Goal: Task Accomplishment & Management: Complete application form

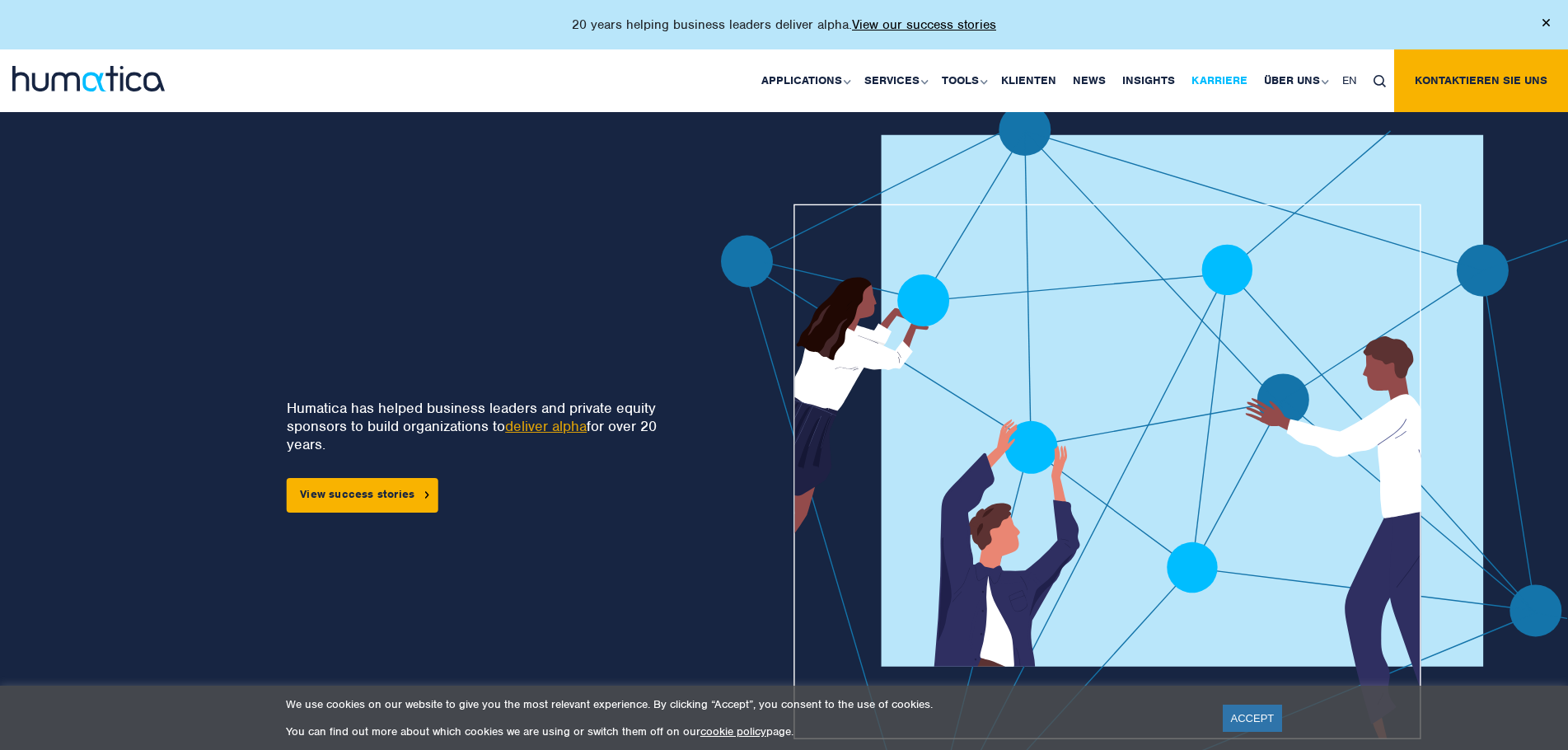
click at [1219, 89] on link "Karriere" at bounding box center [1219, 81] width 72 height 63
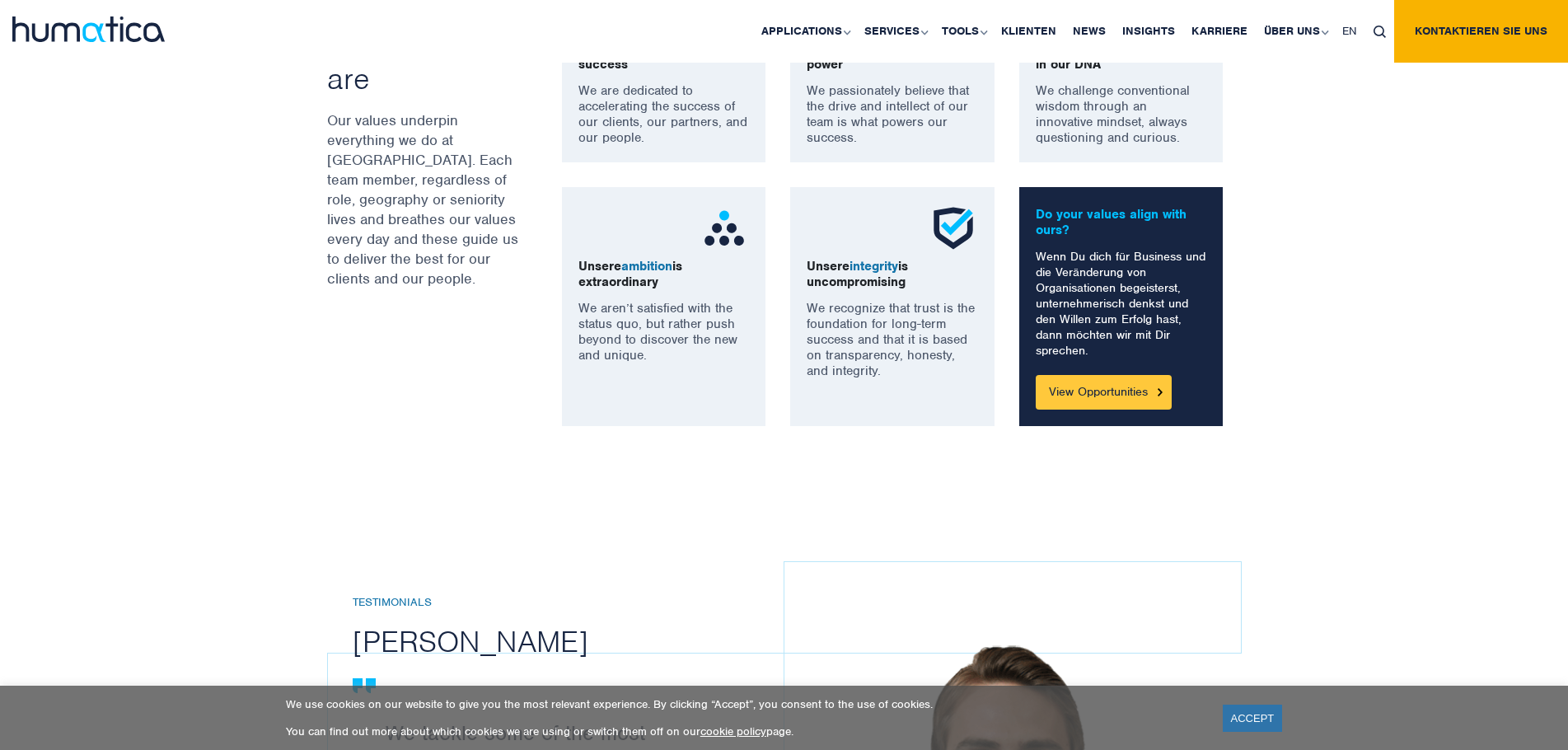
click at [1112, 389] on link "View Opportunities" at bounding box center [1104, 392] width 136 height 35
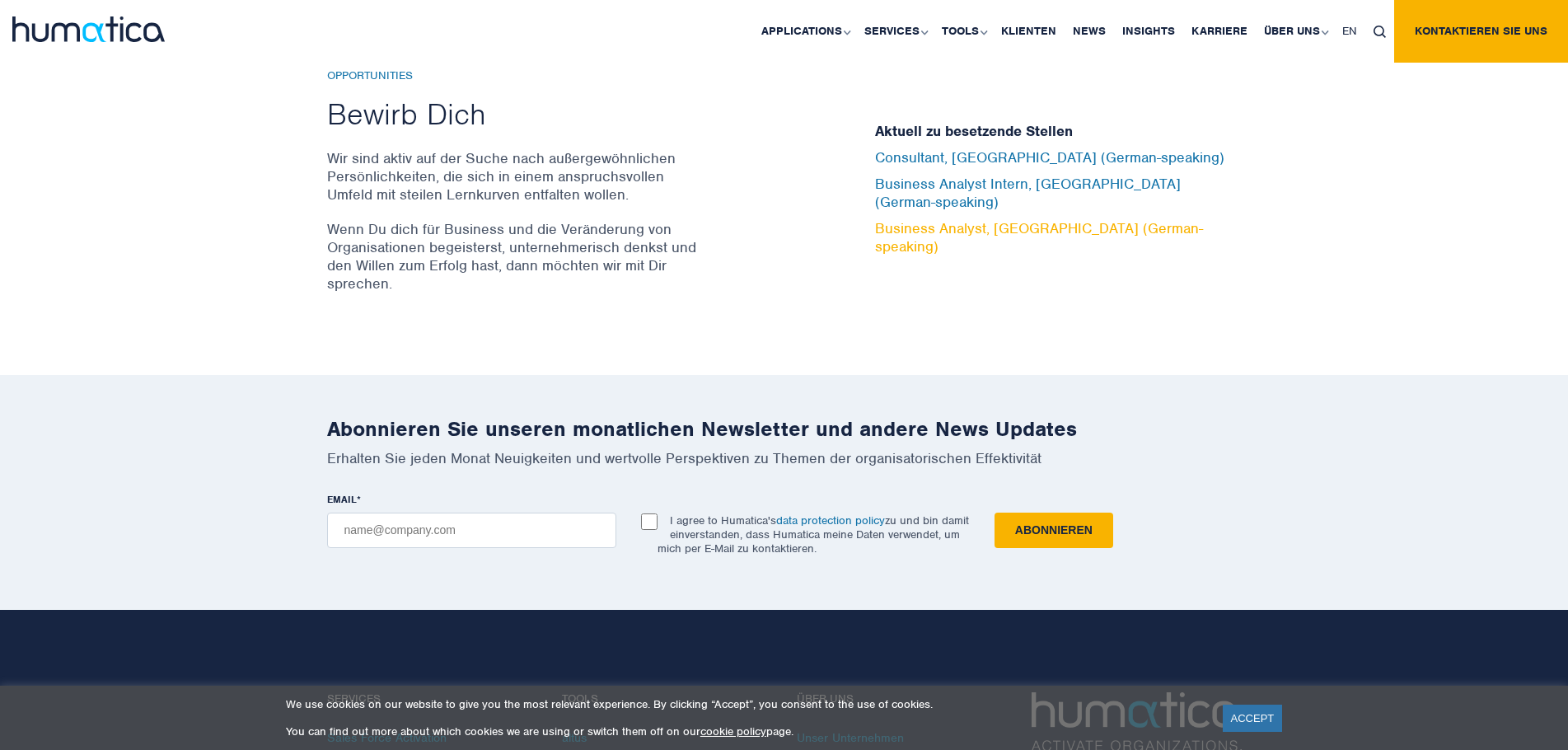
click at [977, 232] on link "Business Analyst, [GEOGRAPHIC_DATA] (German-speaking)" at bounding box center [1039, 237] width 328 height 37
click at [100, 37] on img at bounding box center [88, 29] width 152 height 25
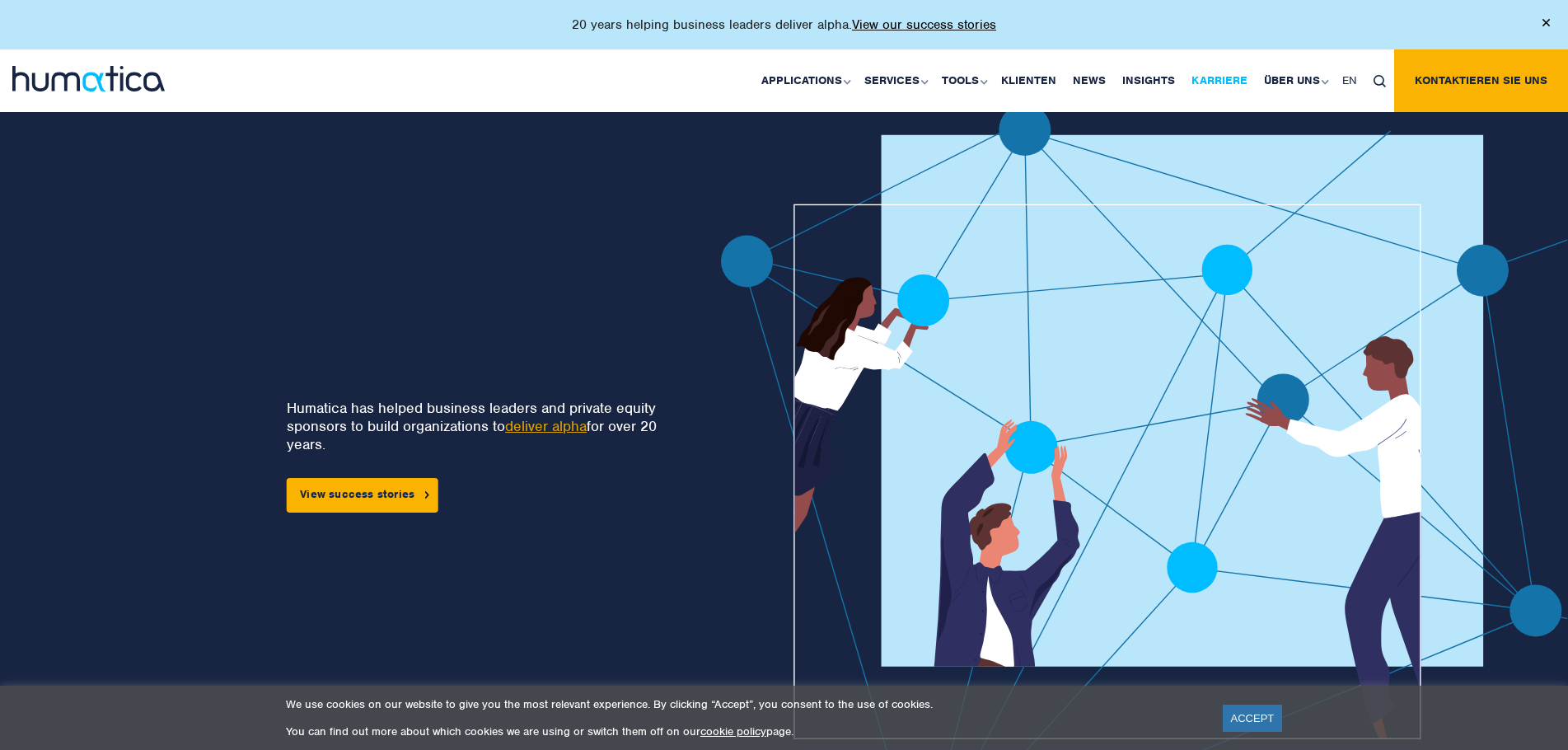
click at [1233, 83] on link "Karriere" at bounding box center [1219, 81] width 72 height 63
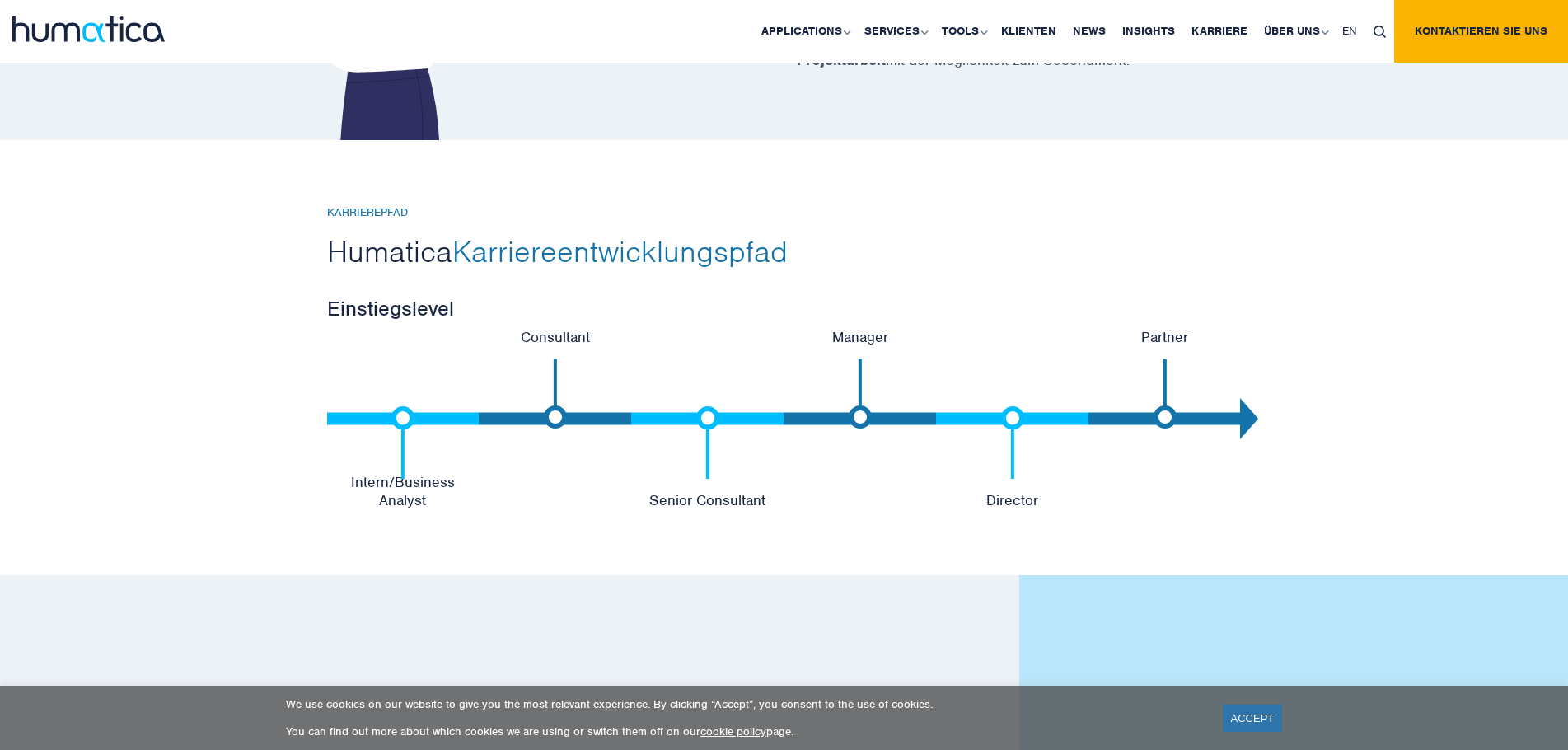
scroll to position [3381, 0]
drag, startPoint x: 512, startPoint y: 494, endPoint x: 448, endPoint y: 485, distance: 64.6
click at [448, 485] on ul "Intern/Business Analyst Consultant Senior Consultant Manager Director Partner" at bounding box center [784, 419] width 915 height 181
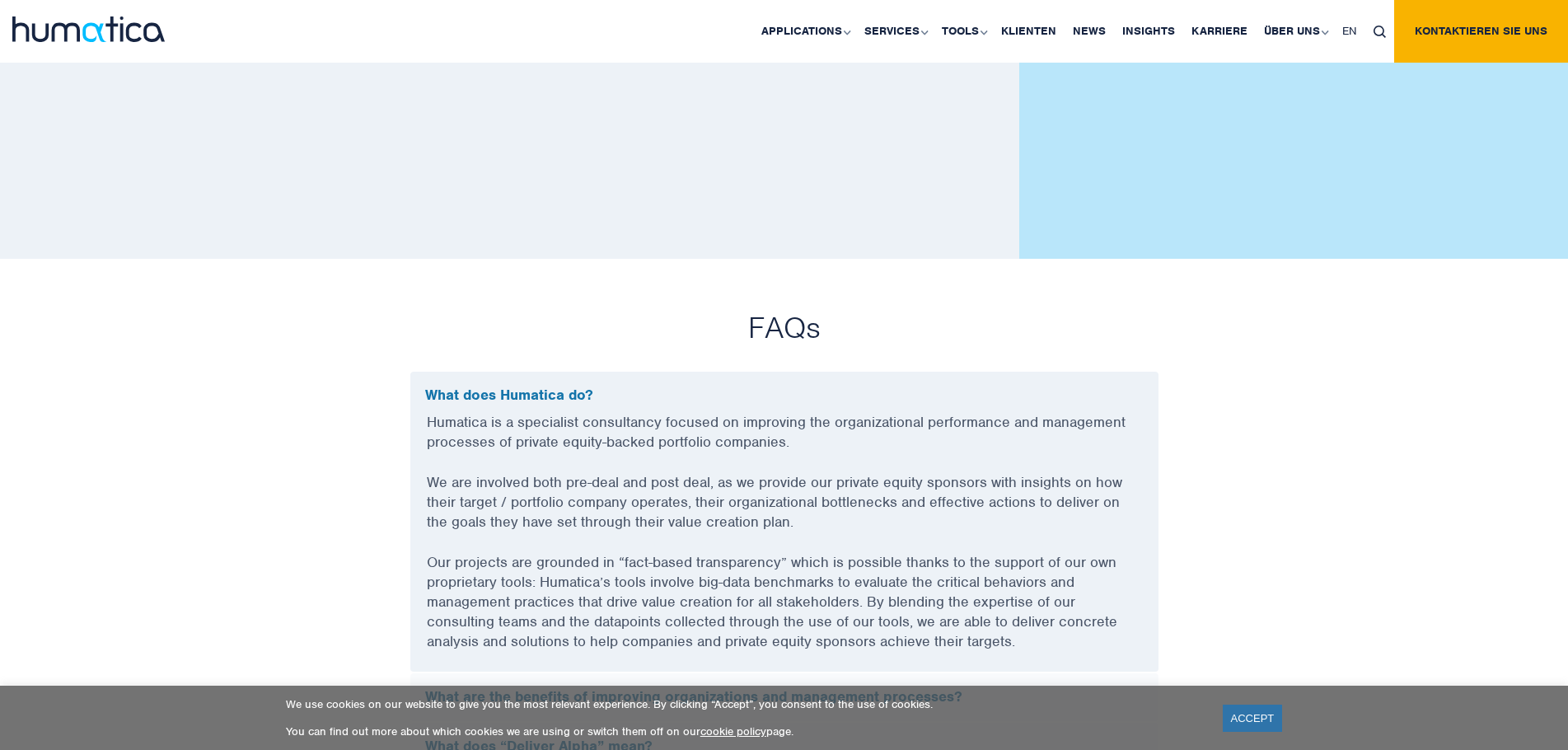
scroll to position [4699, 0]
